Goal: Task Accomplishment & Management: Manage account settings

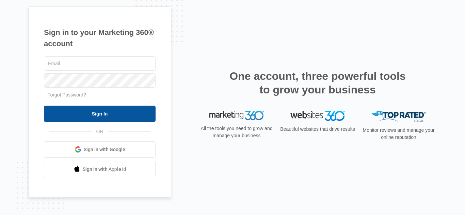
type input "[EMAIL_ADDRESS][DOMAIN_NAME]"
click at [101, 110] on input "Sign In" at bounding box center [100, 114] width 112 height 16
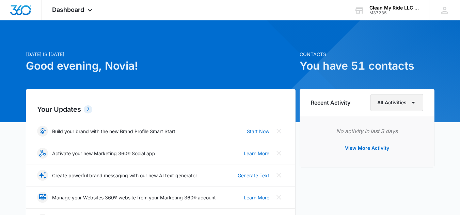
click at [410, 103] on icon "button" at bounding box center [413, 103] width 8 height 8
click at [351, 150] on button "View More Activity" at bounding box center [367, 148] width 58 height 16
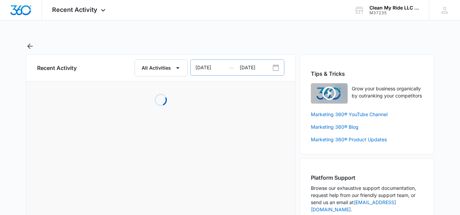
click at [274, 70] on icon "Date Range Input Group" at bounding box center [275, 68] width 8 height 8
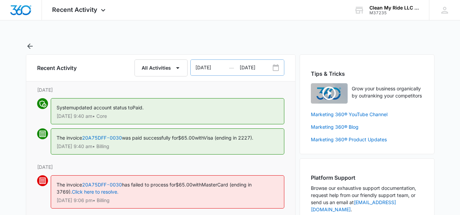
click at [277, 69] on icon "Date Range Input Group" at bounding box center [275, 68] width 8 height 8
click at [276, 67] on icon "Date Range Input Group" at bounding box center [275, 68] width 8 height 8
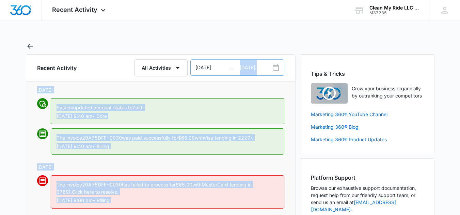
drag, startPoint x: 297, startPoint y: 67, endPoint x: 281, endPoint y: 68, distance: 16.0
click at [277, 68] on icon "Date Range Input Group" at bounding box center [275, 68] width 8 height 8
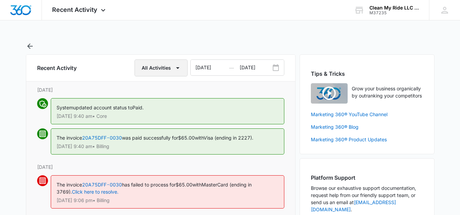
click at [176, 66] on icon "button" at bounding box center [178, 68] width 8 height 8
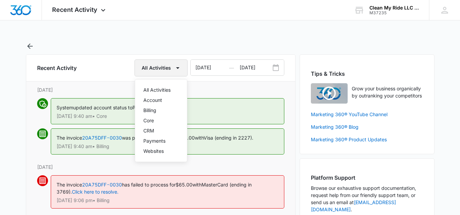
click at [176, 66] on icon "button" at bounding box center [178, 68] width 8 height 8
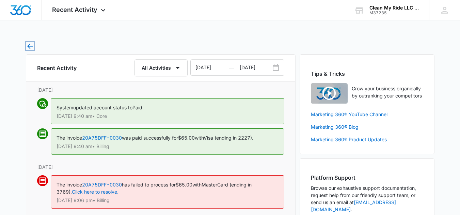
click at [30, 47] on icon "button" at bounding box center [30, 46] width 8 height 8
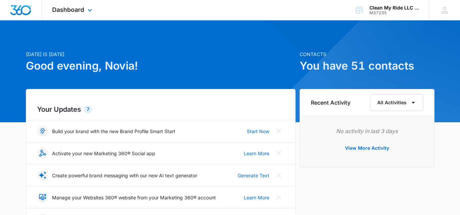
click at [85, 11] on div "Dashboard Apps Reputation Websites Forms CRM Email Social POS Content Ads Intel…" at bounding box center [73, 10] width 62 height 20
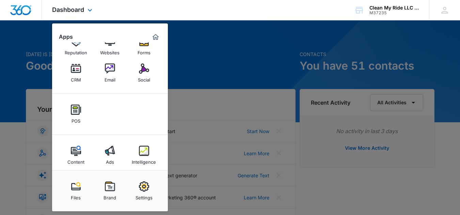
scroll to position [23, 0]
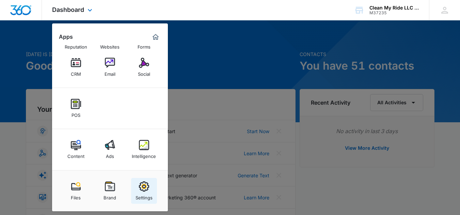
click at [146, 188] on img at bounding box center [144, 187] width 10 height 10
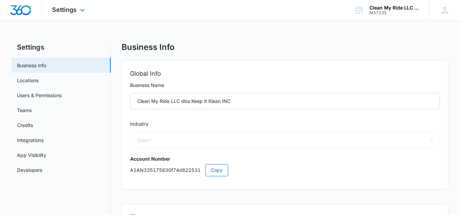
select select "52"
select select "US"
select select "America/[GEOGRAPHIC_DATA]"
